Goal: Transaction & Acquisition: Book appointment/travel/reservation

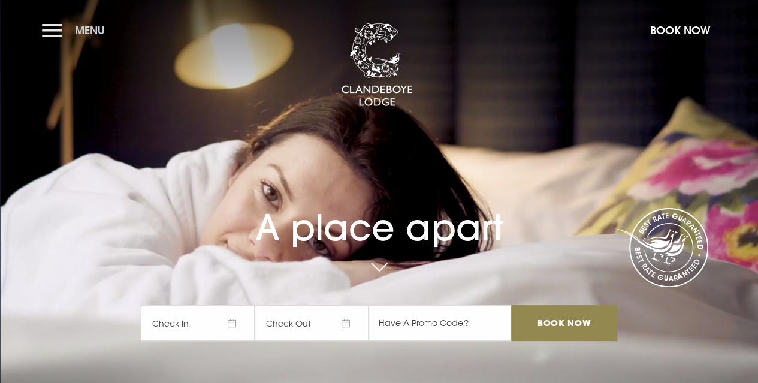
click at [83, 32] on span "Menu" at bounding box center [90, 30] width 30 height 14
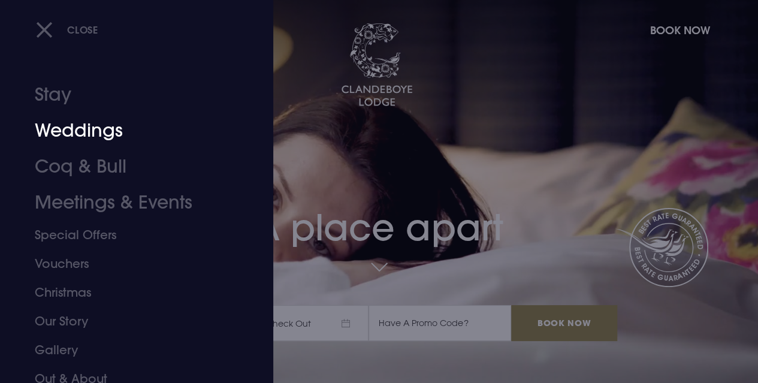
click at [84, 126] on link "Weddings" at bounding box center [128, 131] width 187 height 36
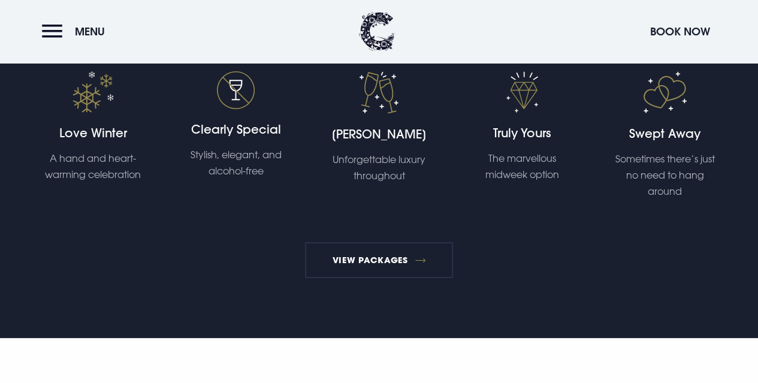
scroll to position [2216, 0]
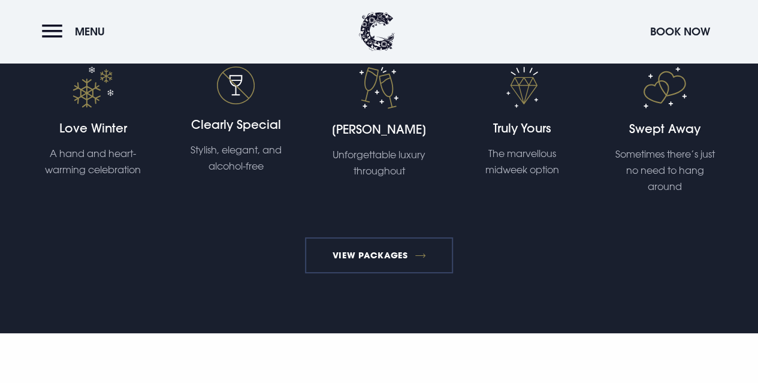
click at [377, 269] on link "View Packages" at bounding box center [379, 255] width 148 height 36
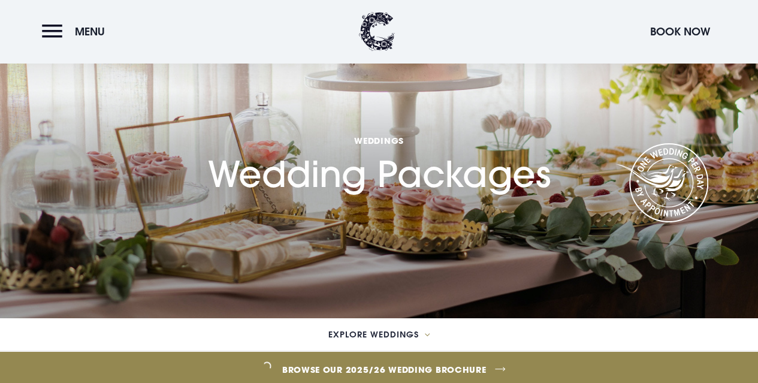
scroll to position [60, 0]
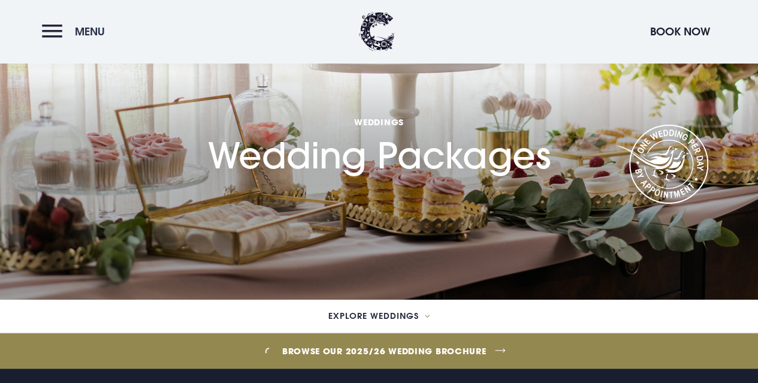
click at [55, 28] on button "Menu" at bounding box center [76, 32] width 69 height 26
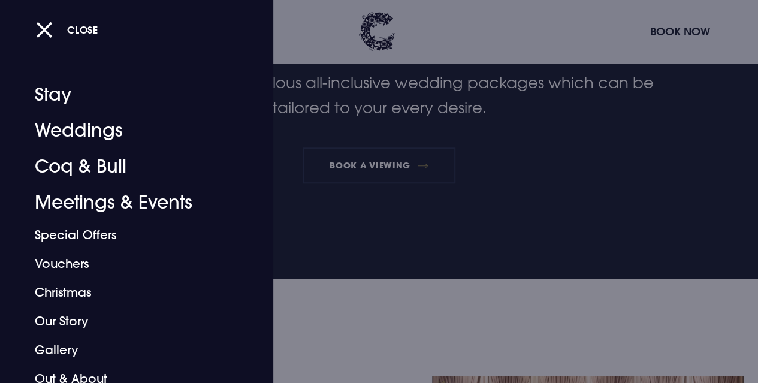
scroll to position [419, 0]
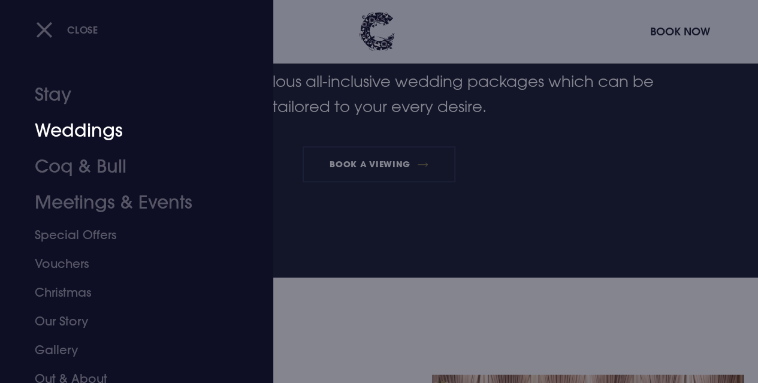
click at [74, 130] on link "Weddings" at bounding box center [128, 131] width 187 height 36
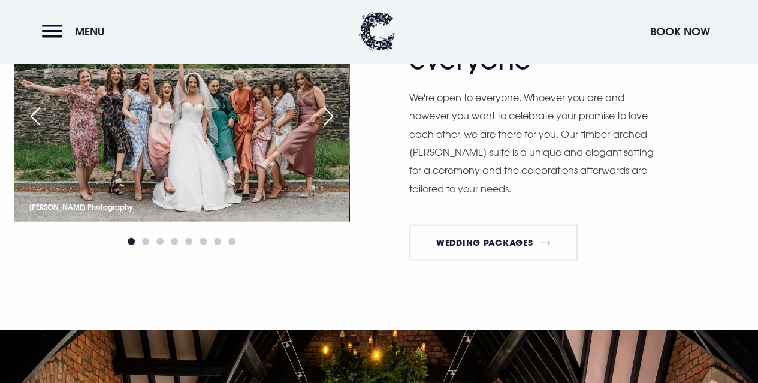
scroll to position [1317, 0]
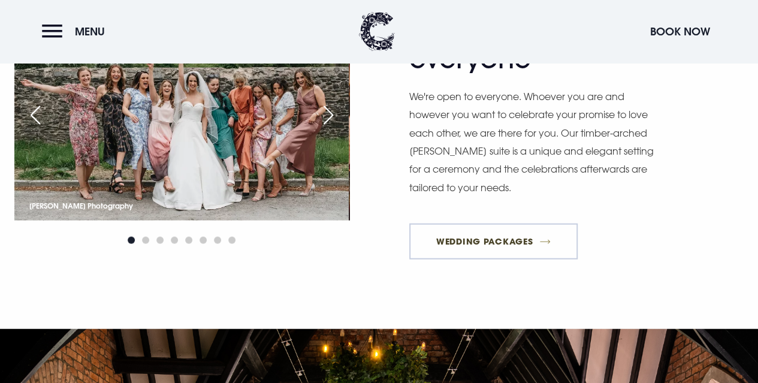
click at [449, 257] on link "Wedding Packages" at bounding box center [493, 241] width 169 height 36
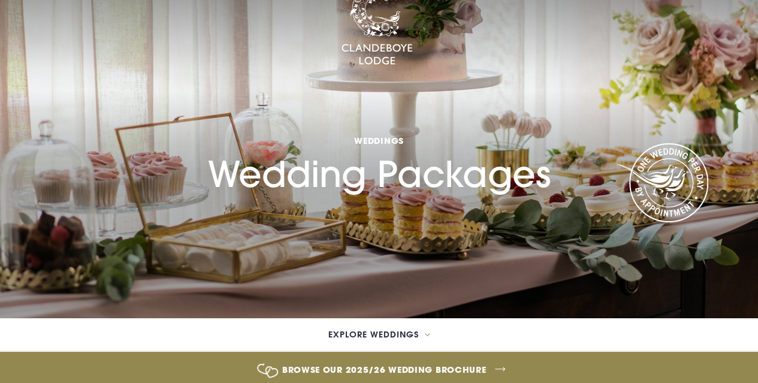
scroll to position [60, 0]
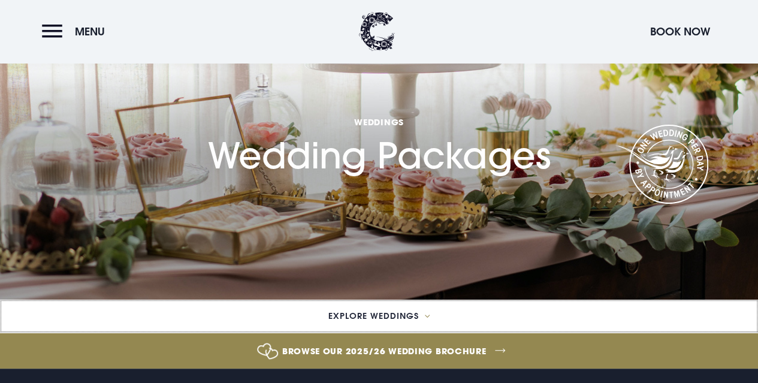
click at [353, 316] on span "Explore Weddings" at bounding box center [373, 315] width 90 height 8
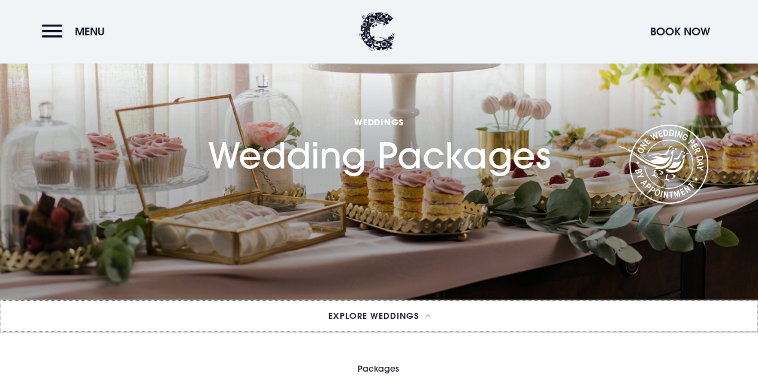
scroll to position [120, 0]
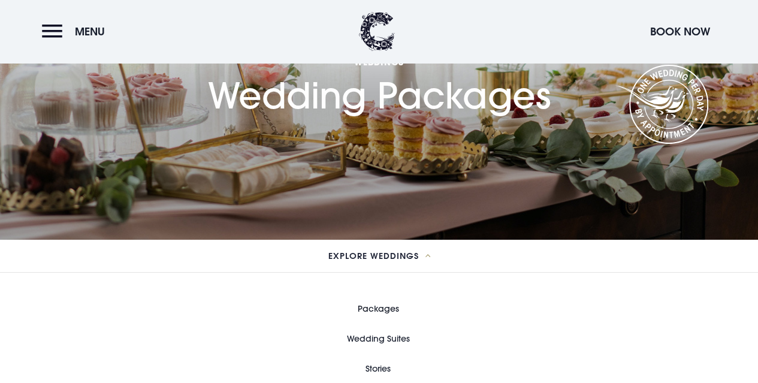
click at [370, 307] on link "Packages" at bounding box center [378, 308] width 41 height 30
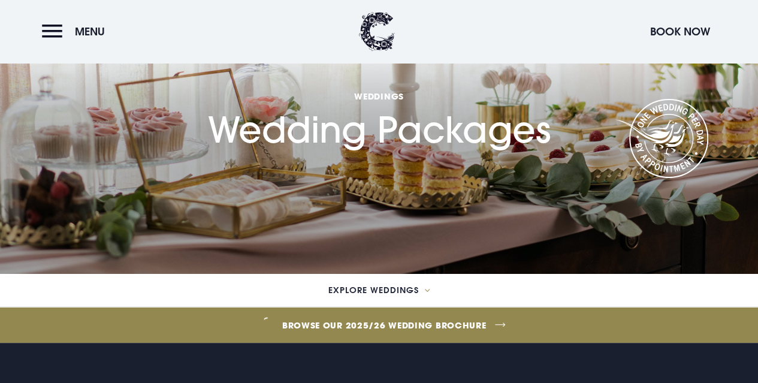
scroll to position [60, 0]
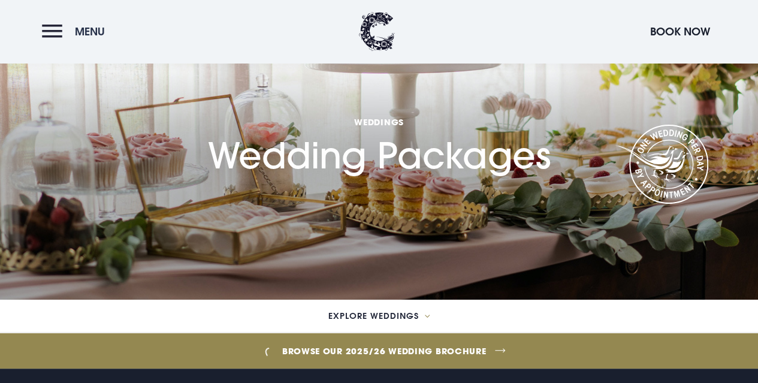
click at [93, 27] on span "Menu" at bounding box center [90, 32] width 30 height 14
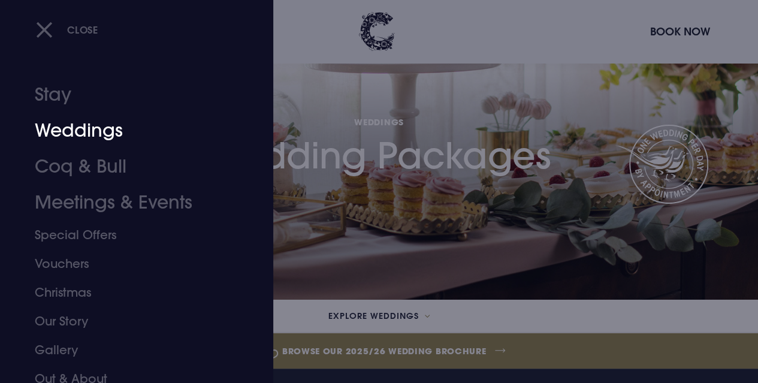
click at [78, 128] on link "Weddings" at bounding box center [128, 131] width 187 height 36
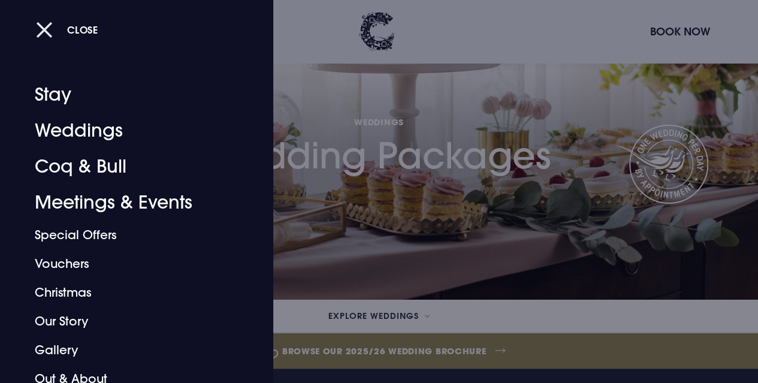
click at [40, 26] on button "Close" at bounding box center [67, 29] width 62 height 25
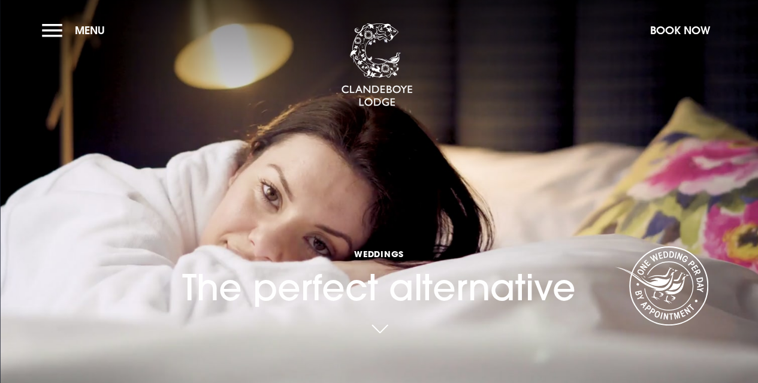
click at [382, 324] on link at bounding box center [379, 329] width 28 height 26
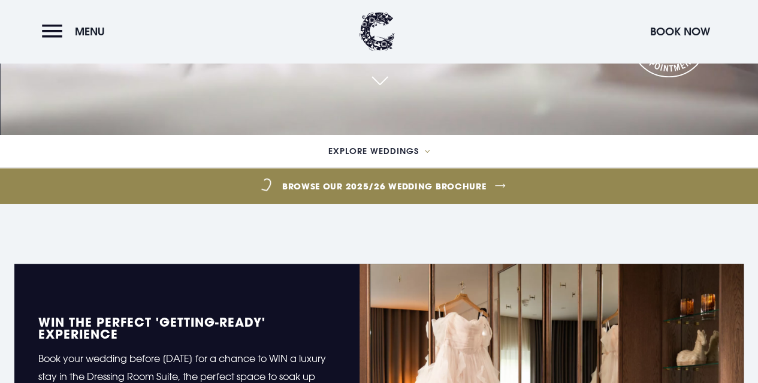
scroll to position [293, 0]
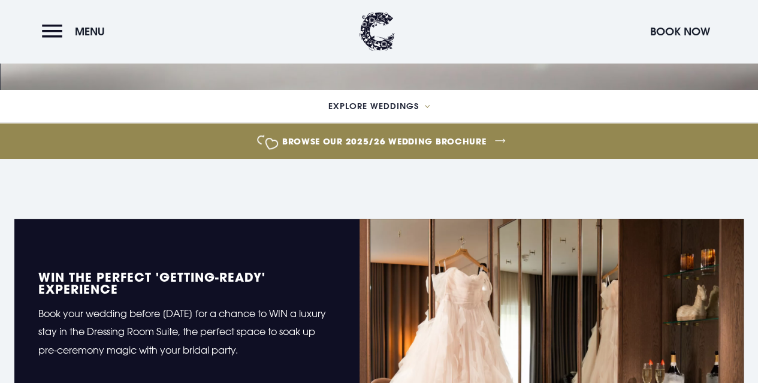
click at [386, 325] on img at bounding box center [551, 347] width 384 height 256
